Goal: Navigation & Orientation: Find specific page/section

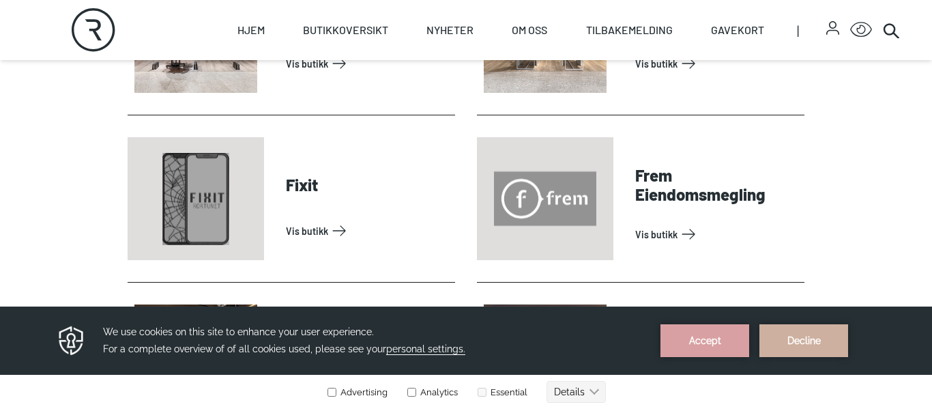
scroll to position [1039, 0]
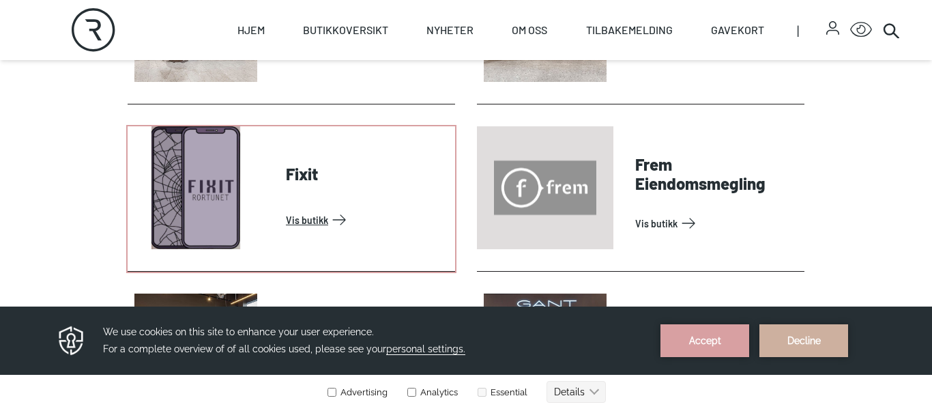
click at [314, 213] on link "Vis butikk" at bounding box center [368, 220] width 164 height 22
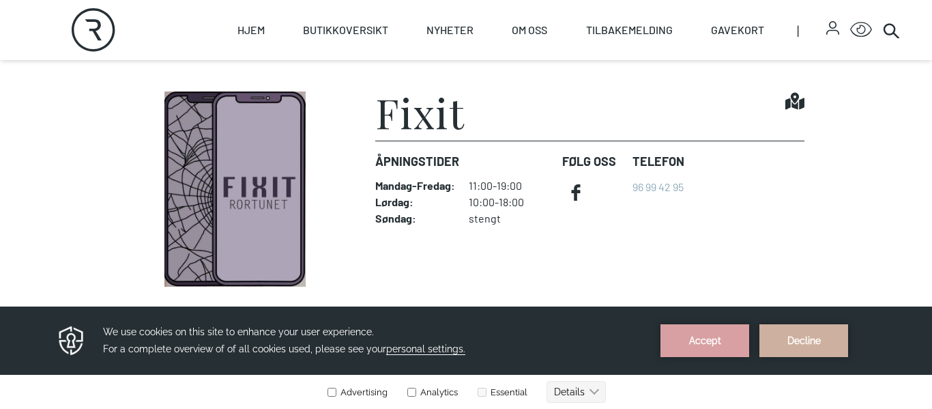
scroll to position [345, 0]
click at [248, 165] on img at bounding box center [235, 188] width 215 height 195
click at [433, 121] on h1 "Fixit" at bounding box center [420, 111] width 90 height 41
click at [433, 128] on h1 "Fixit" at bounding box center [420, 111] width 90 height 41
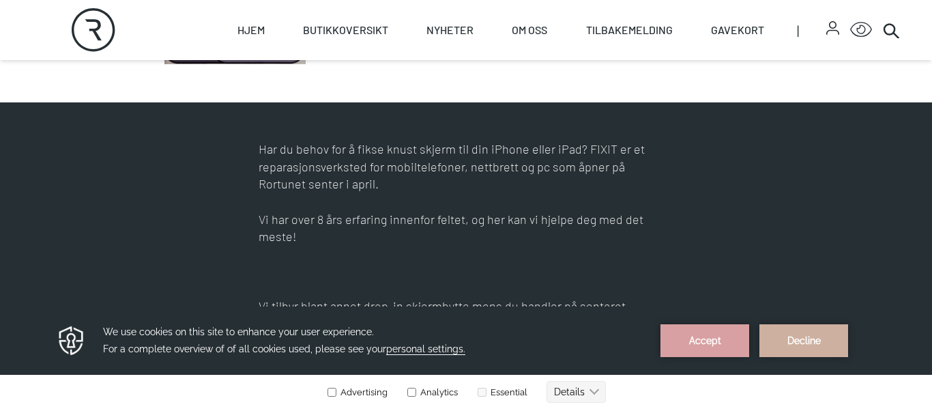
scroll to position [566, 0]
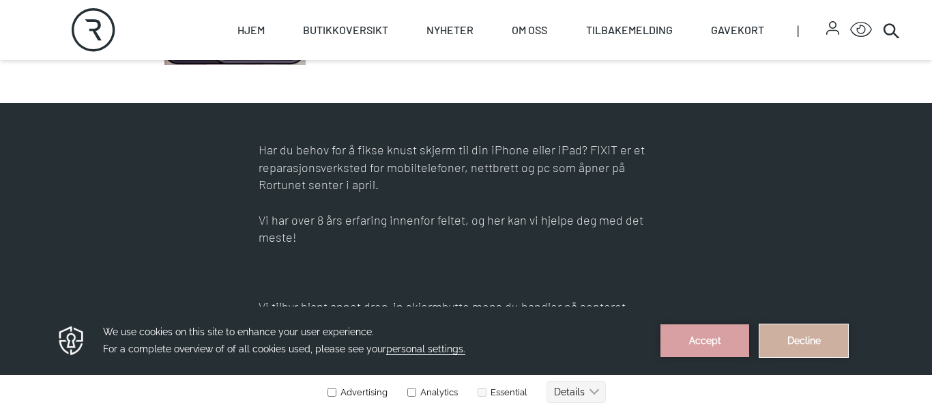
click at [808, 340] on button "Decline" at bounding box center [803, 340] width 89 height 33
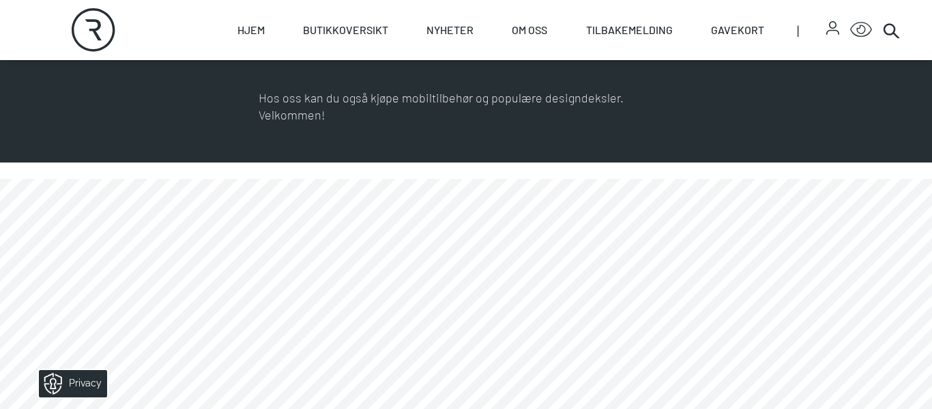
scroll to position [920, 0]
